Goal: Task Accomplishment & Management: Manage account settings

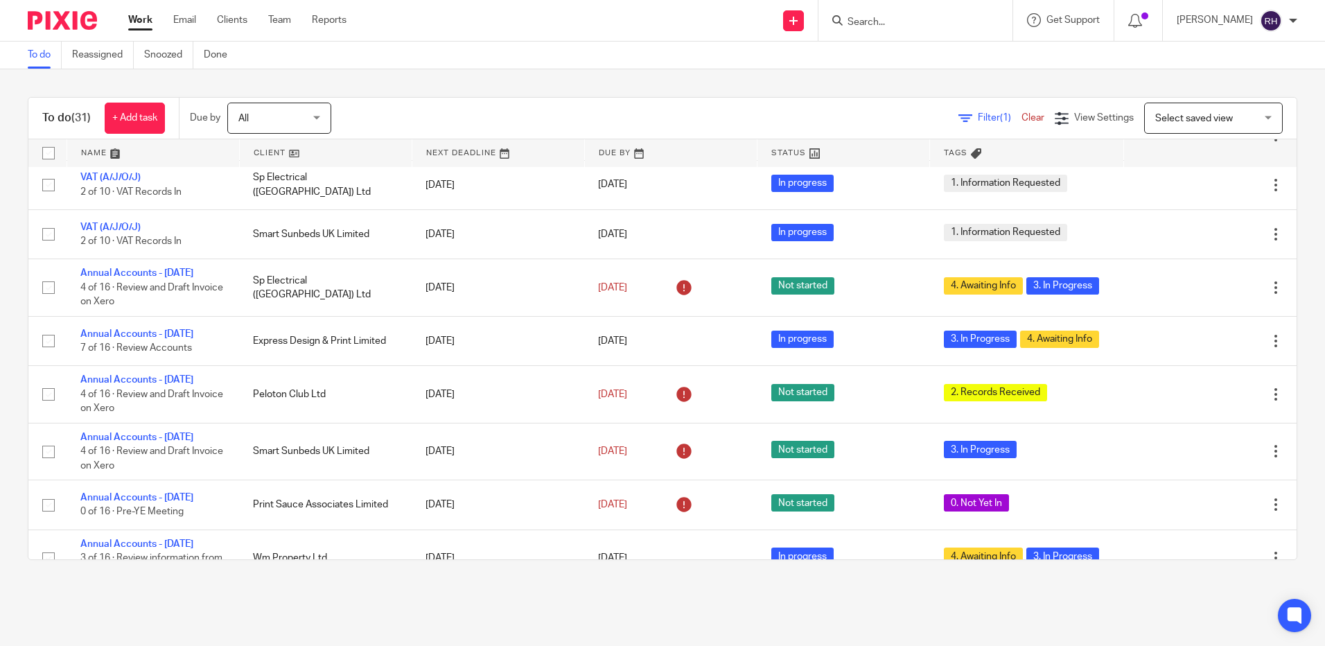
scroll to position [360, 0]
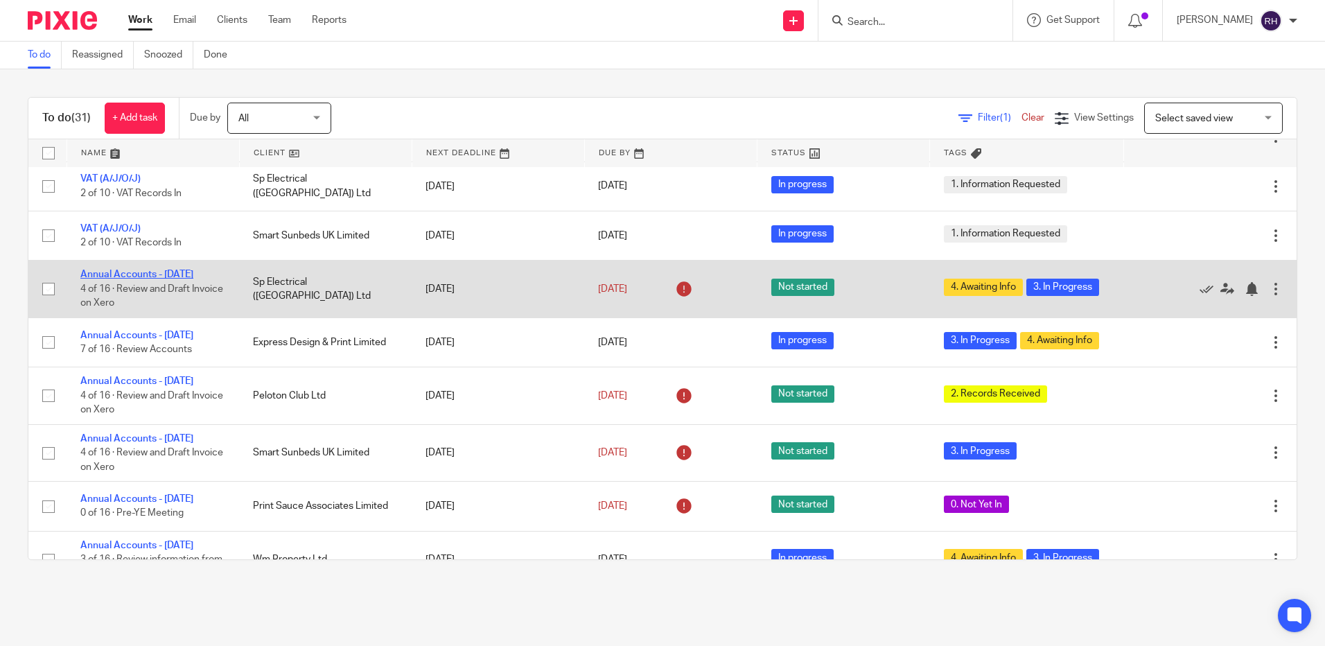
click at [86, 275] on link "Annual Accounts - [DATE]" at bounding box center [136, 275] width 113 height 10
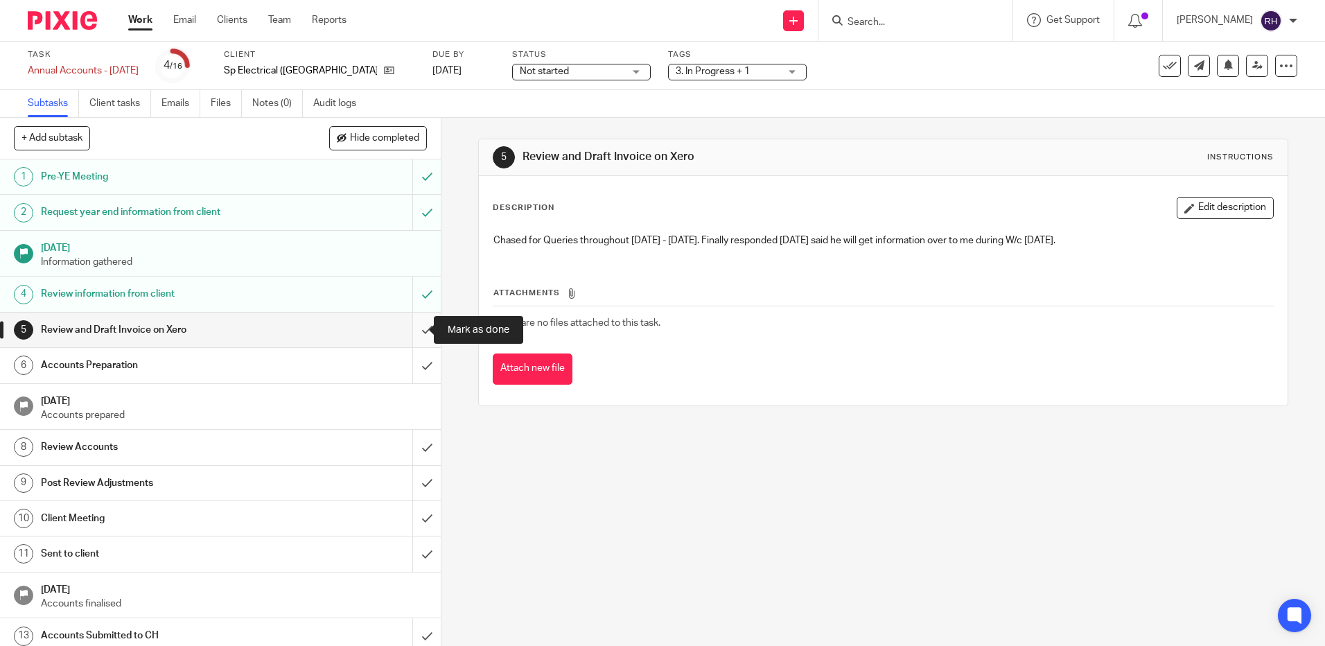
drag, startPoint x: 409, startPoint y: 328, endPoint x: 409, endPoint y: 337, distance: 9.7
click at [409, 328] on input "submit" at bounding box center [220, 330] width 441 height 35
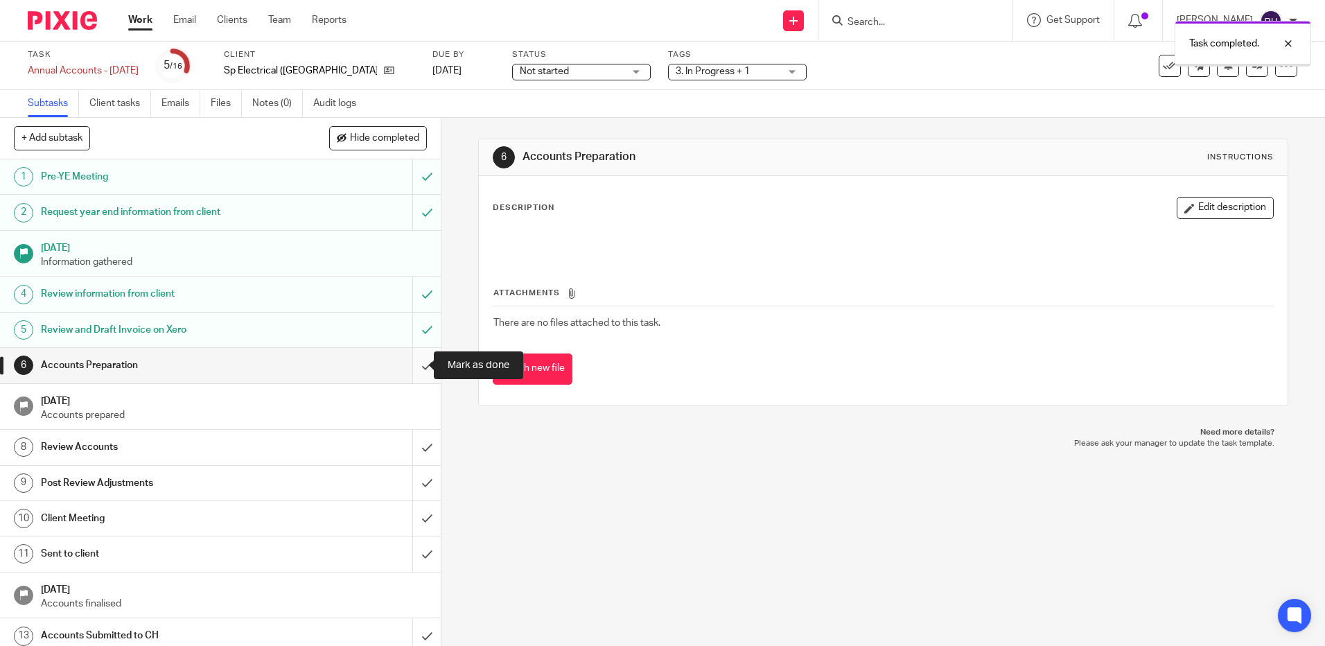
click at [412, 362] on input "submit" at bounding box center [220, 365] width 441 height 35
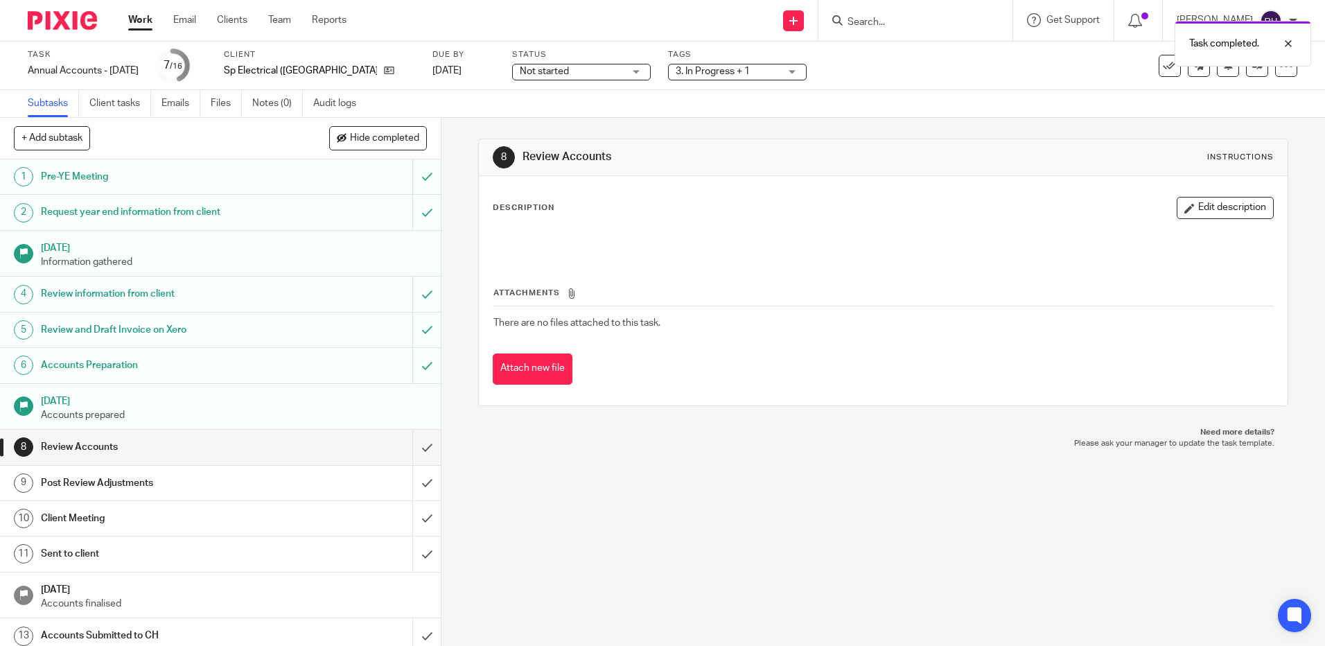
click at [618, 73] on div "Not started Not started" at bounding box center [581, 72] width 139 height 17
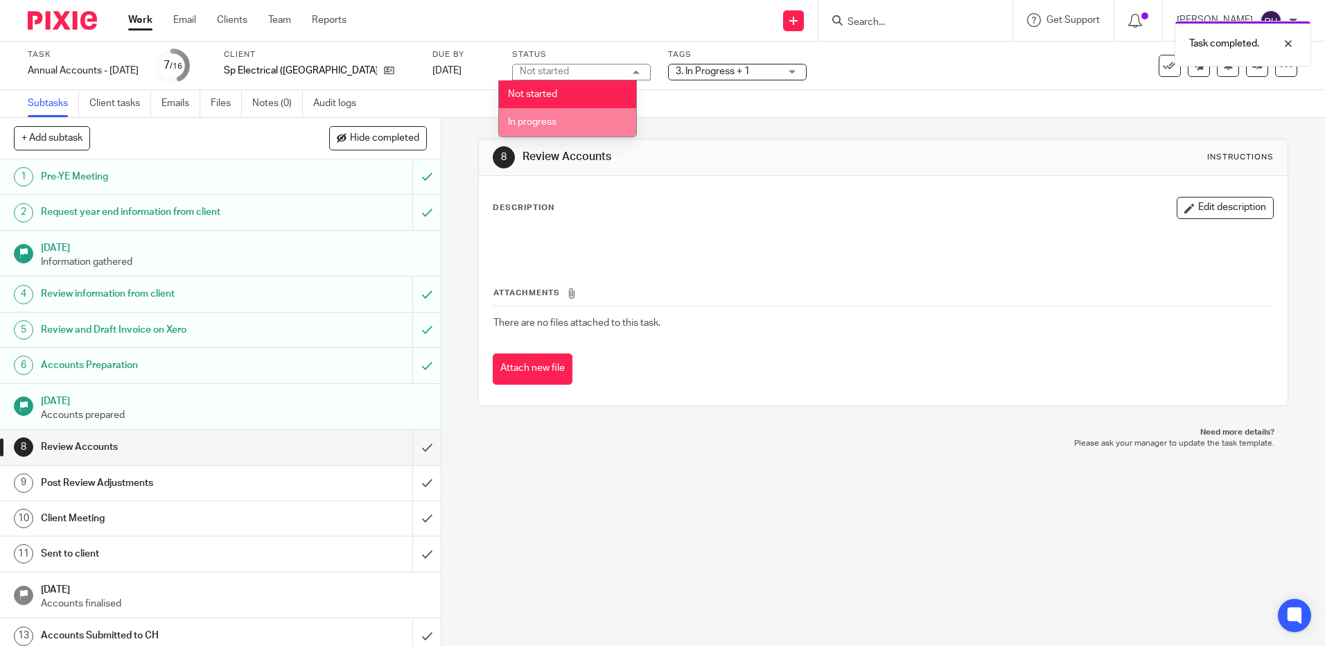
click at [556, 123] on span "In progress" at bounding box center [532, 122] width 49 height 10
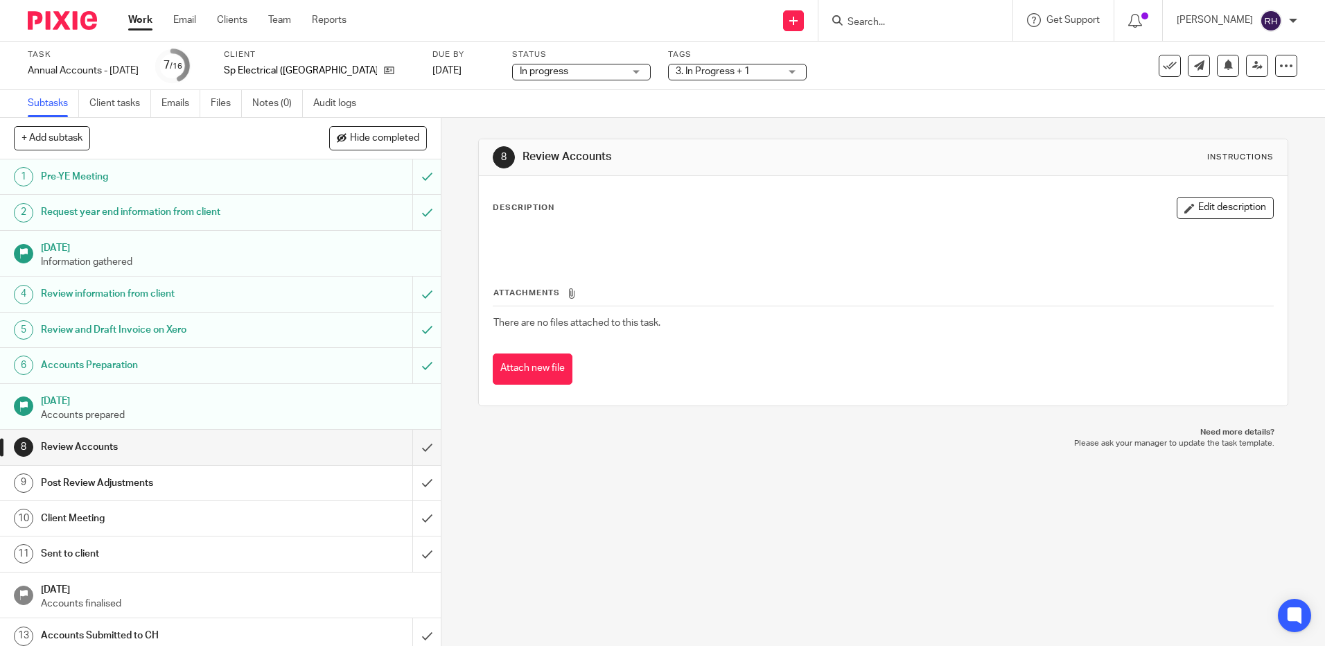
click at [777, 71] on div "3. In Progress + 1" at bounding box center [737, 72] width 139 height 17
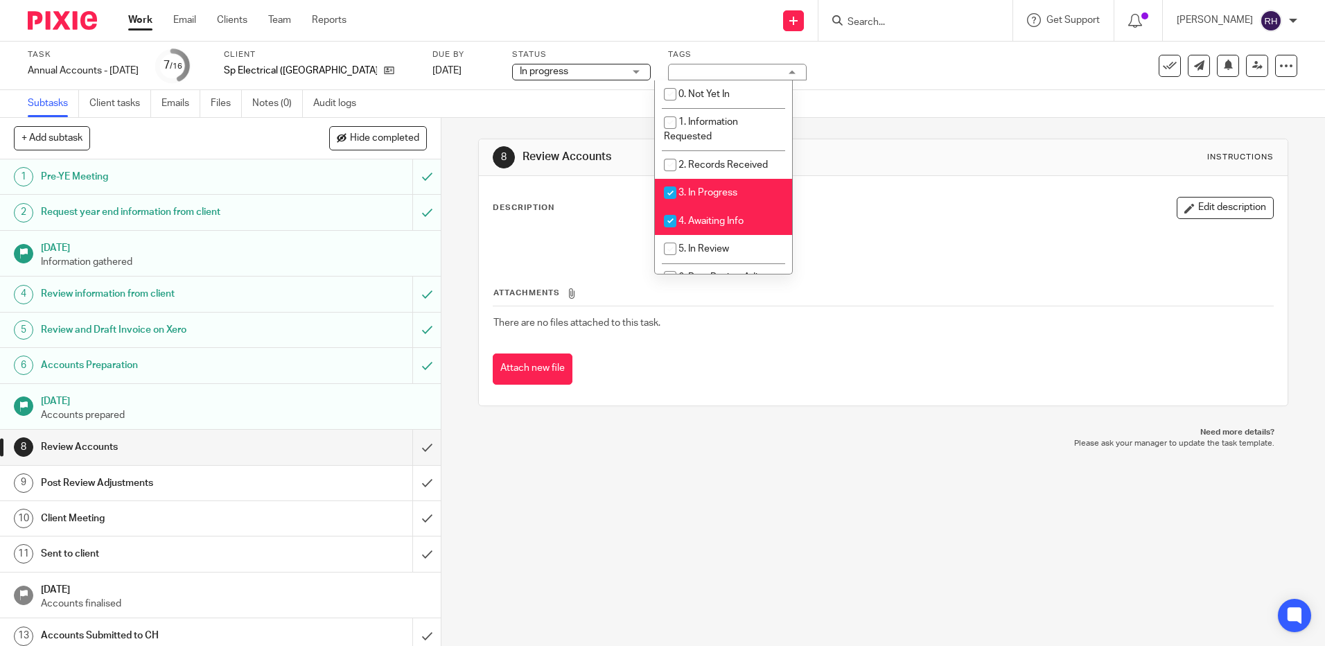
click at [667, 195] on input "checkbox" at bounding box center [670, 192] width 26 height 26
checkbox input "false"
click at [668, 218] on input "checkbox" at bounding box center [670, 221] width 26 height 26
checkbox input "false"
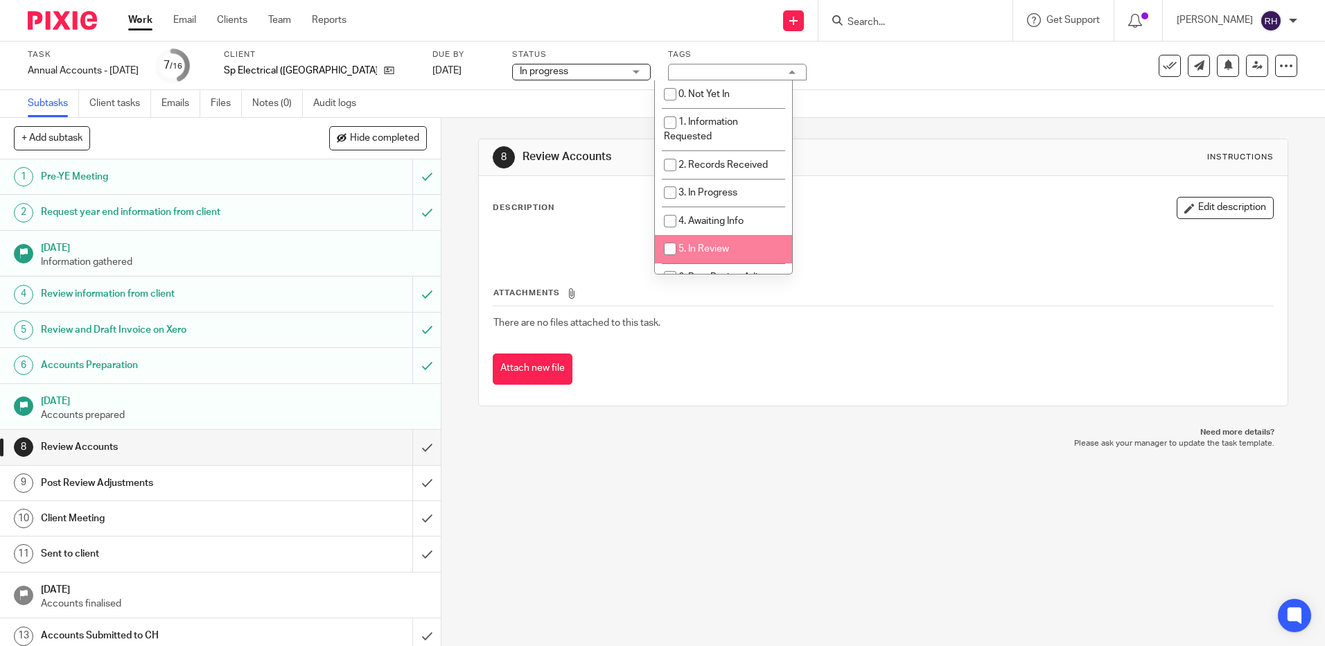
click at [669, 247] on input "checkbox" at bounding box center [670, 249] width 26 height 26
checkbox input "true"
click at [877, 217] on div "Description Edit description" at bounding box center [883, 208] width 780 height 22
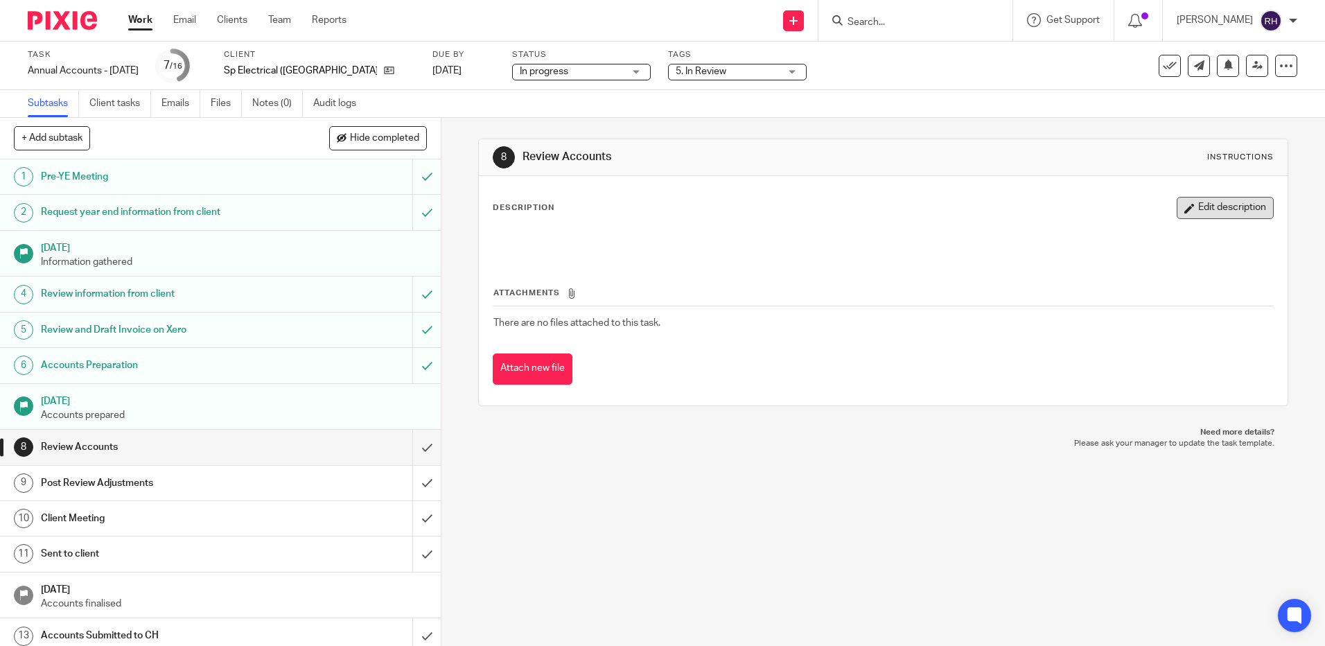
click at [1188, 209] on button "Edit description" at bounding box center [1225, 208] width 97 height 22
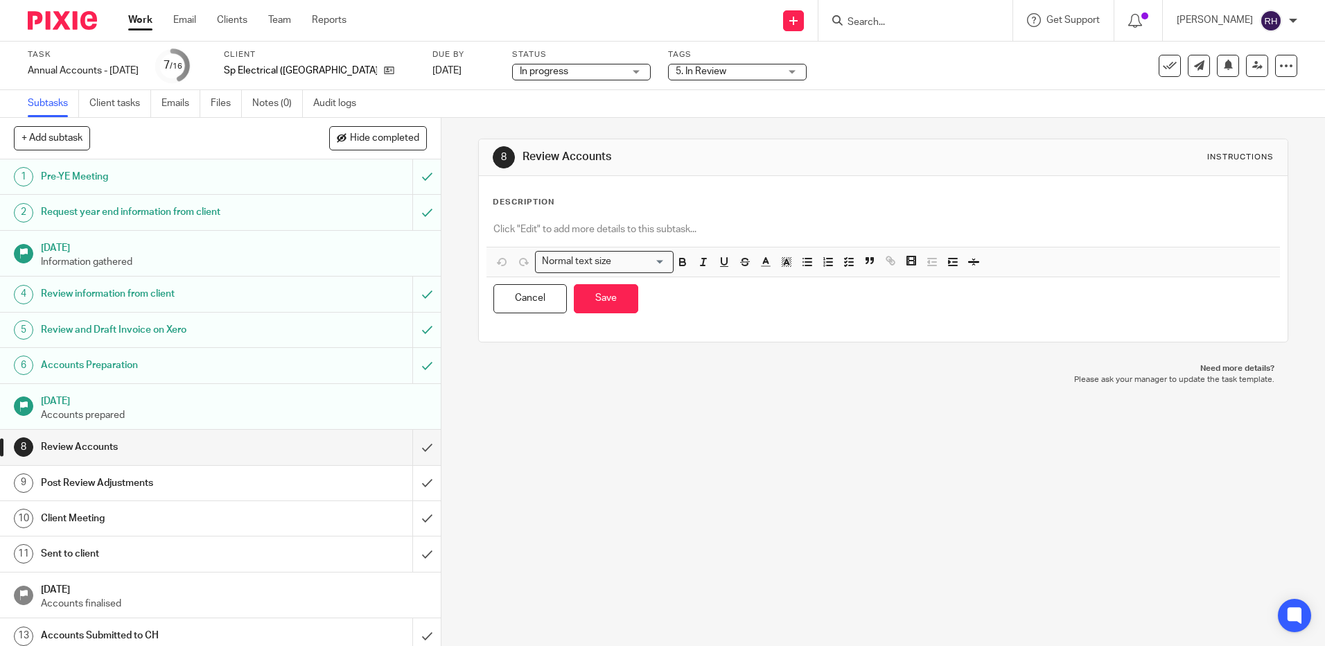
click at [507, 227] on p at bounding box center [882, 229] width 779 height 14
click at [612, 304] on button "Save" at bounding box center [606, 299] width 64 height 30
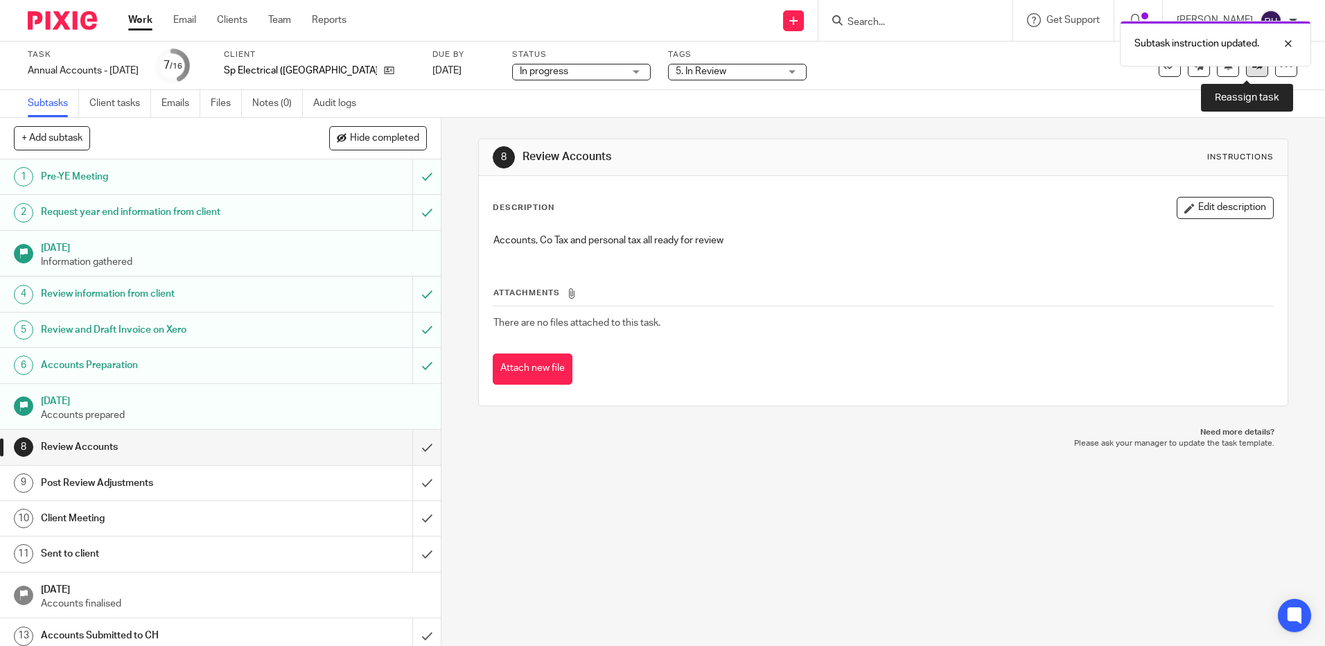
click at [1246, 73] on link at bounding box center [1257, 66] width 22 height 22
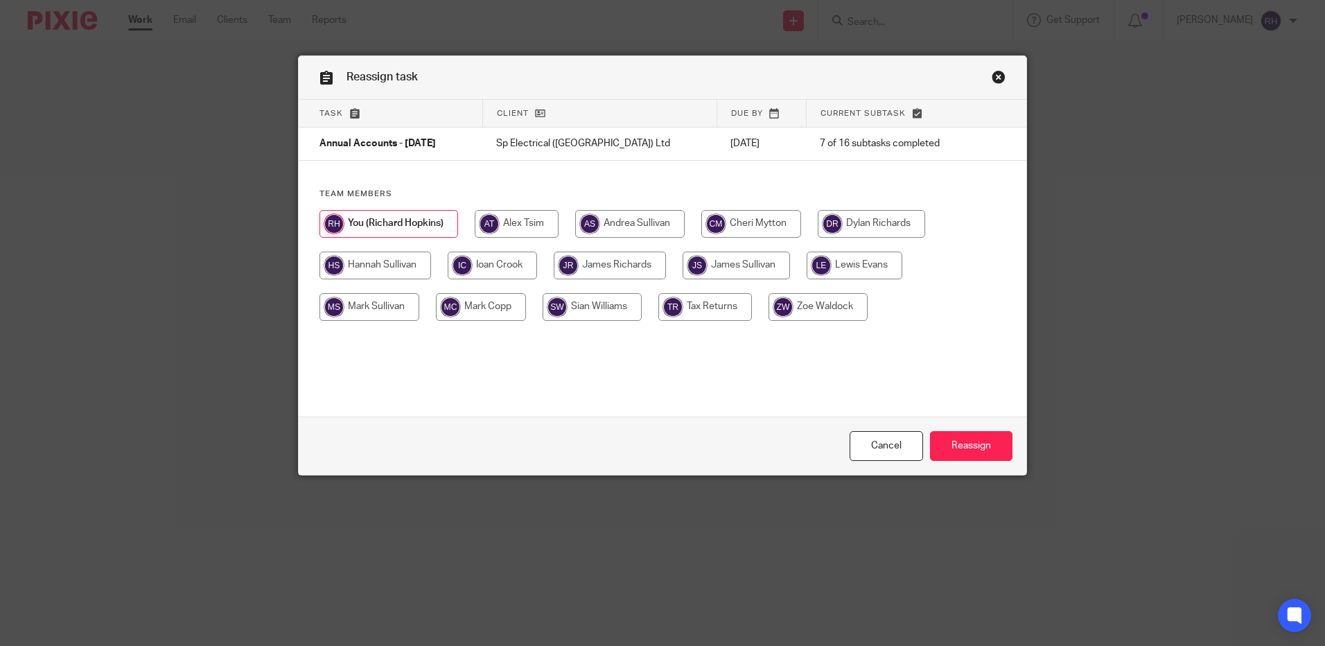
click at [728, 259] on input "radio" at bounding box center [736, 266] width 107 height 28
radio input "true"
click at [952, 441] on input "Reassign" at bounding box center [971, 446] width 82 height 30
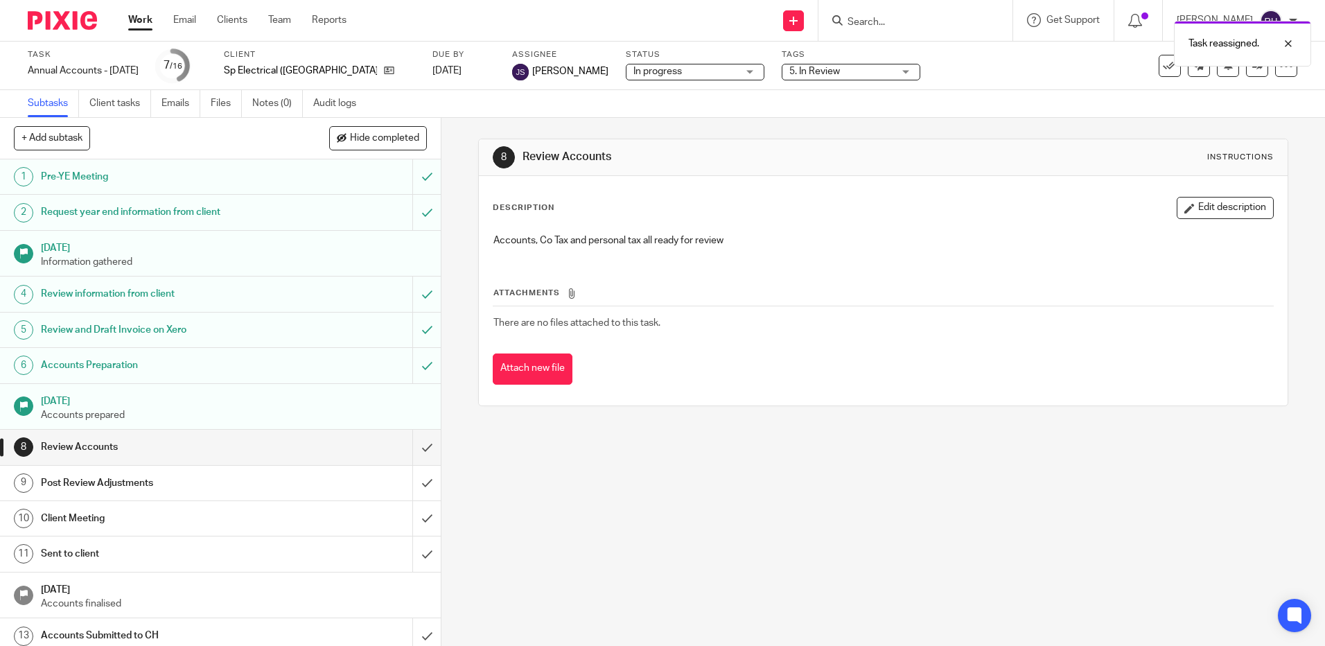
click at [63, 28] on img at bounding box center [62, 20] width 69 height 19
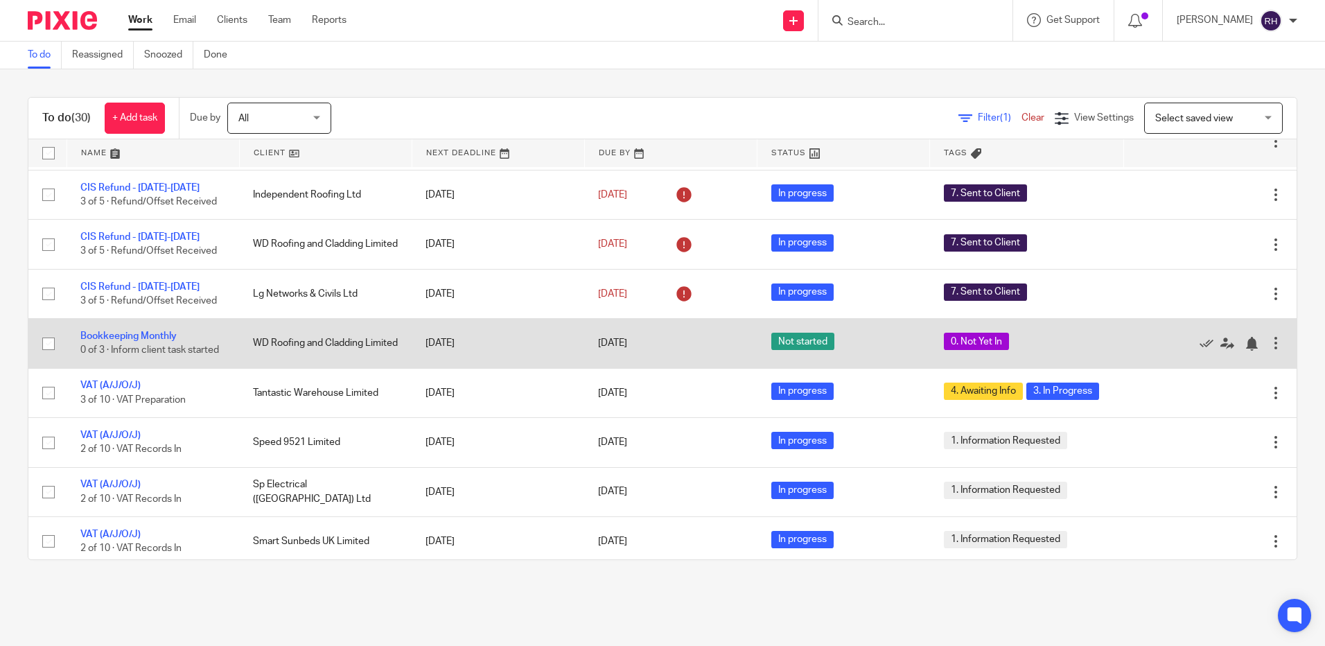
scroll to position [139, 0]
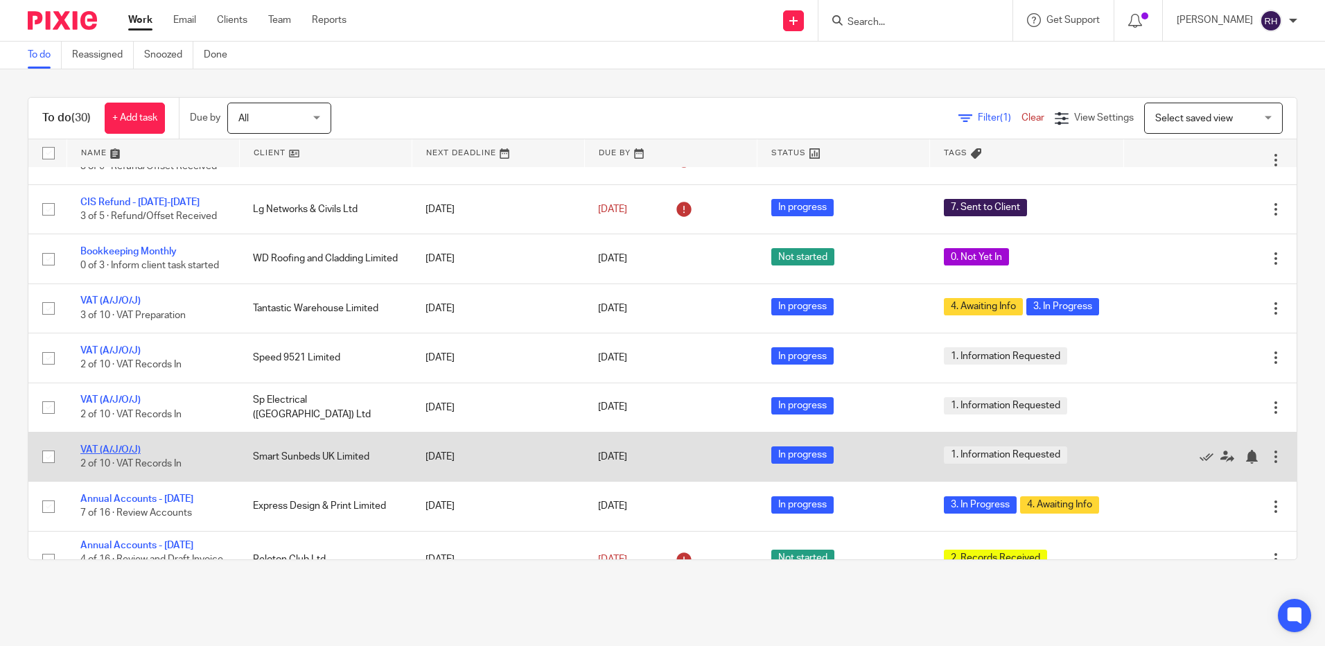
click at [120, 452] on link "VAT (A/J/O/J)" at bounding box center [110, 450] width 60 height 10
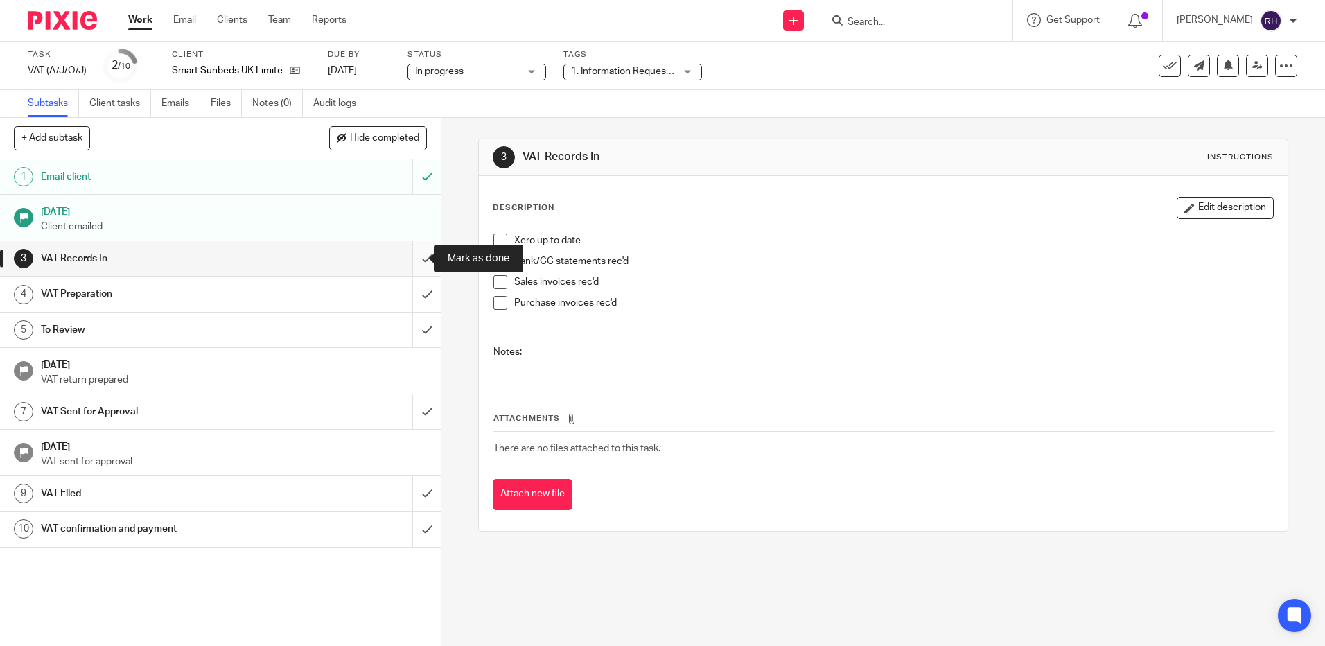
click at [416, 258] on input "submit" at bounding box center [220, 258] width 441 height 35
click at [683, 70] on div "1. Information Requested" at bounding box center [632, 72] width 139 height 17
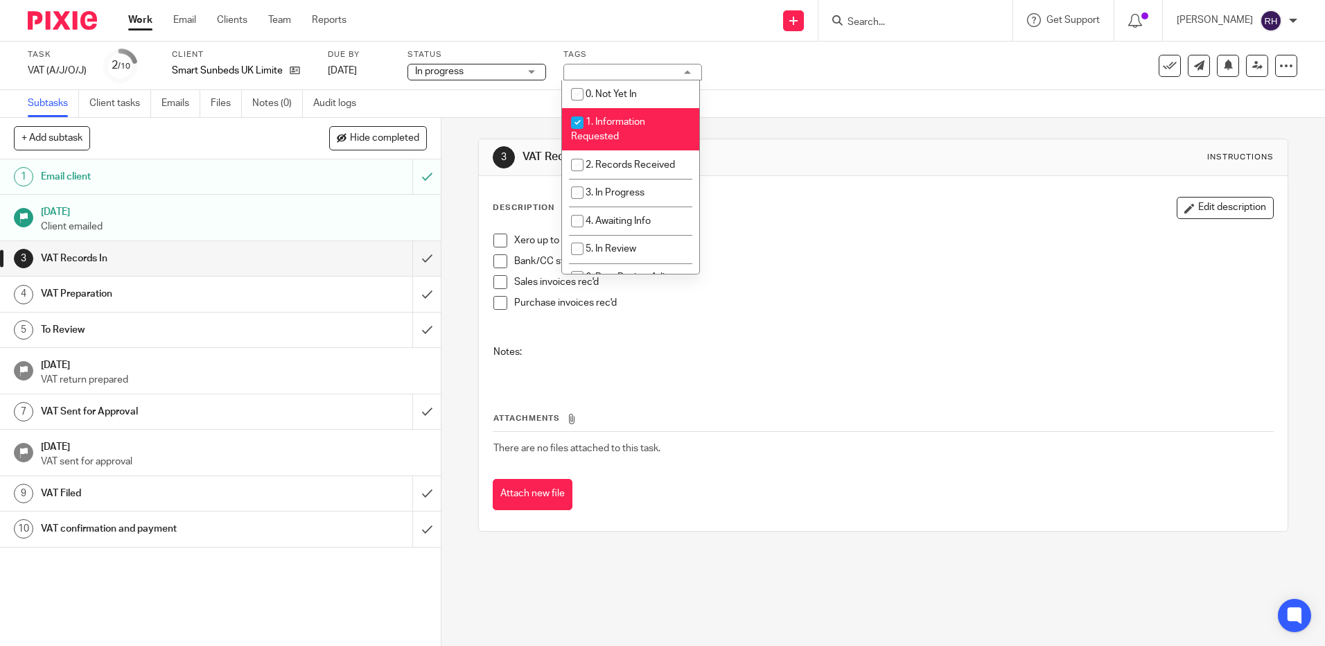
click at [573, 118] on input "checkbox" at bounding box center [577, 122] width 26 height 26
checkbox input "false"
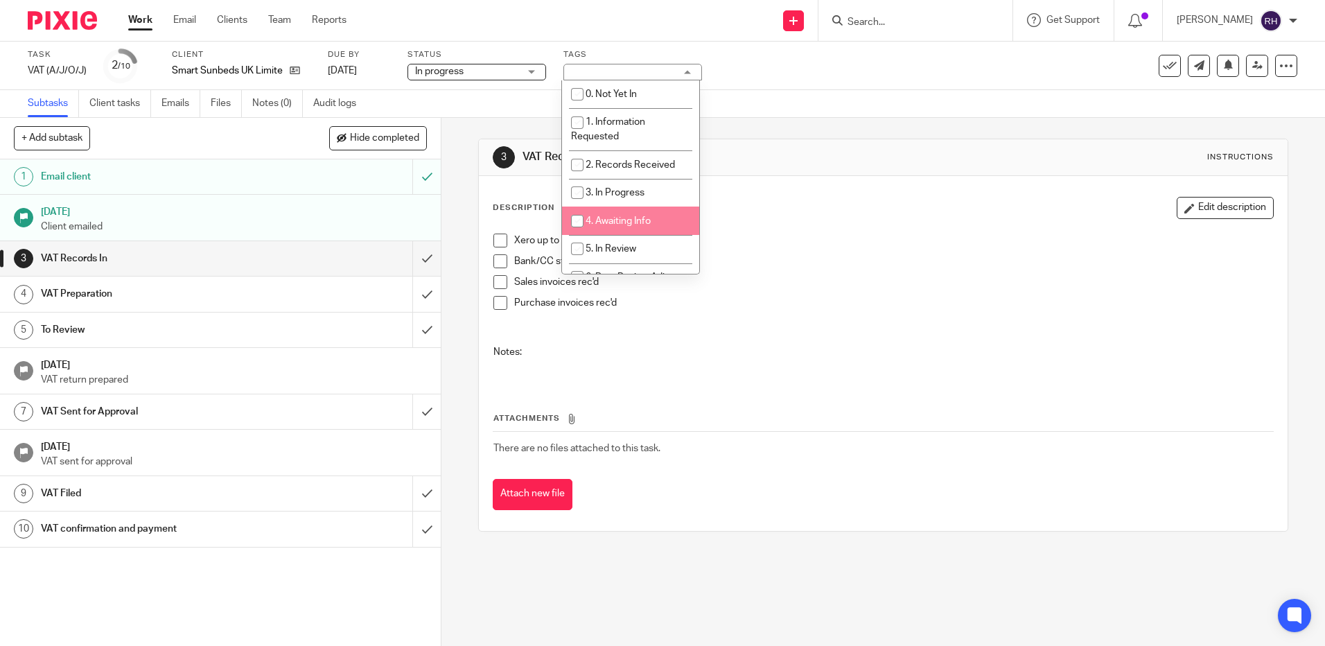
click at [574, 221] on input "checkbox" at bounding box center [577, 221] width 26 height 26
checkbox input "true"
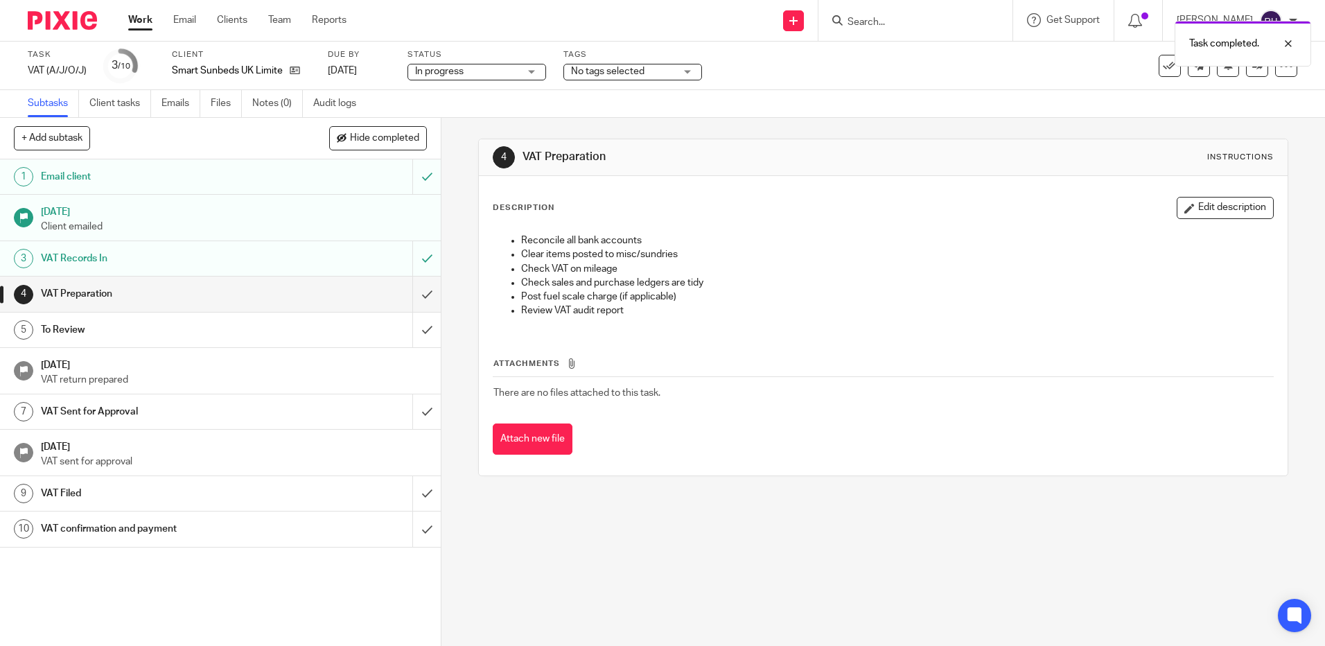
click at [684, 69] on div "No tags selected" at bounding box center [632, 72] width 139 height 17
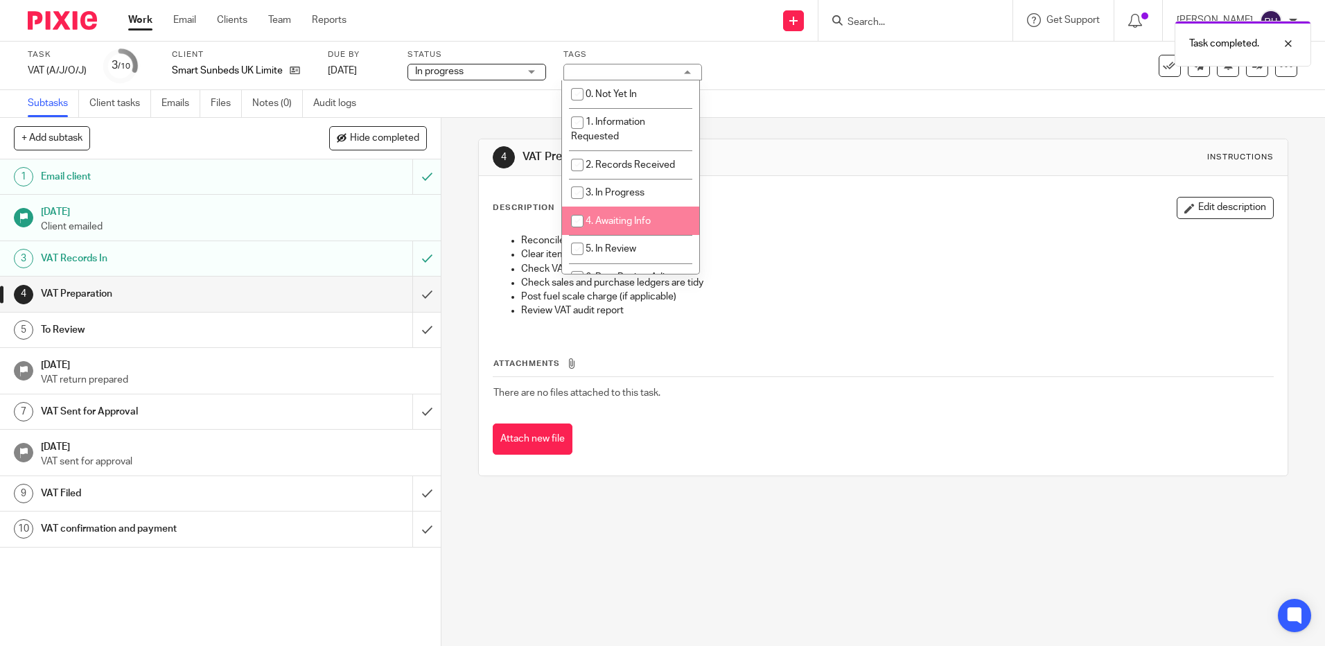
click at [579, 220] on input "checkbox" at bounding box center [577, 221] width 26 height 26
checkbox input "true"
click at [581, 194] on input "checkbox" at bounding box center [577, 192] width 26 height 26
checkbox input "true"
click at [83, 17] on img at bounding box center [62, 20] width 69 height 19
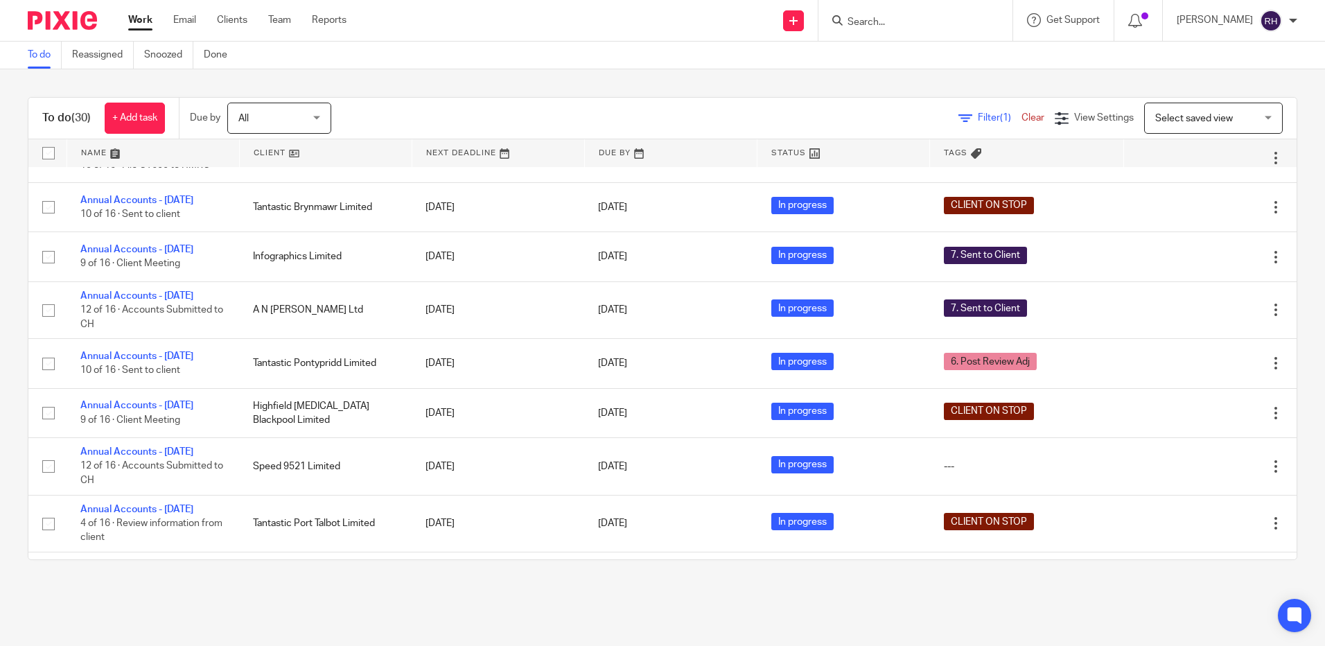
scroll to position [901, 0]
